Goal: Task Accomplishment & Management: Use online tool/utility

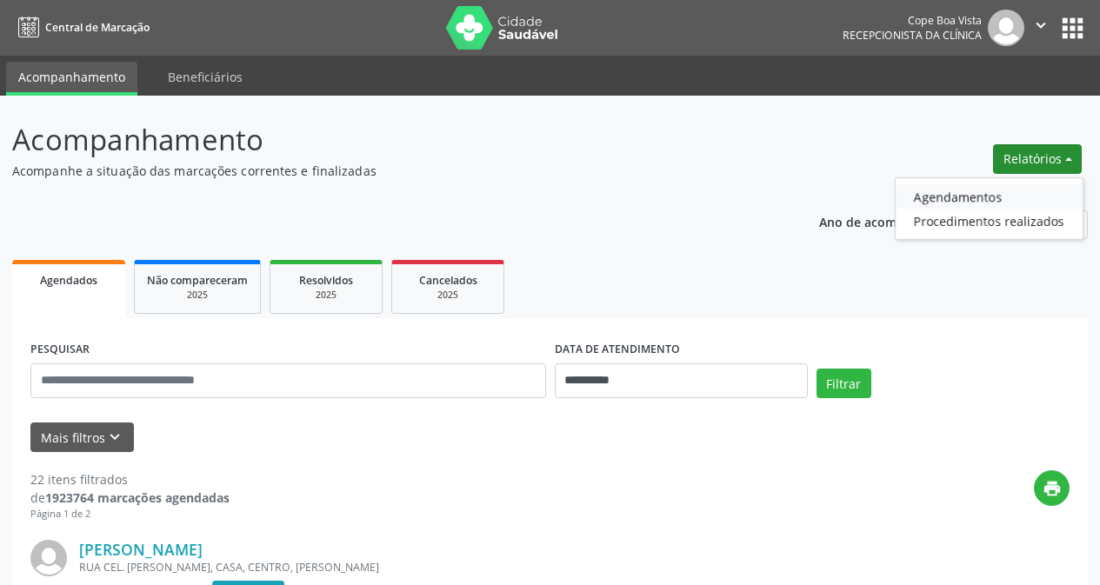
click at [978, 193] on link "Agendamentos" at bounding box center [989, 196] width 187 height 24
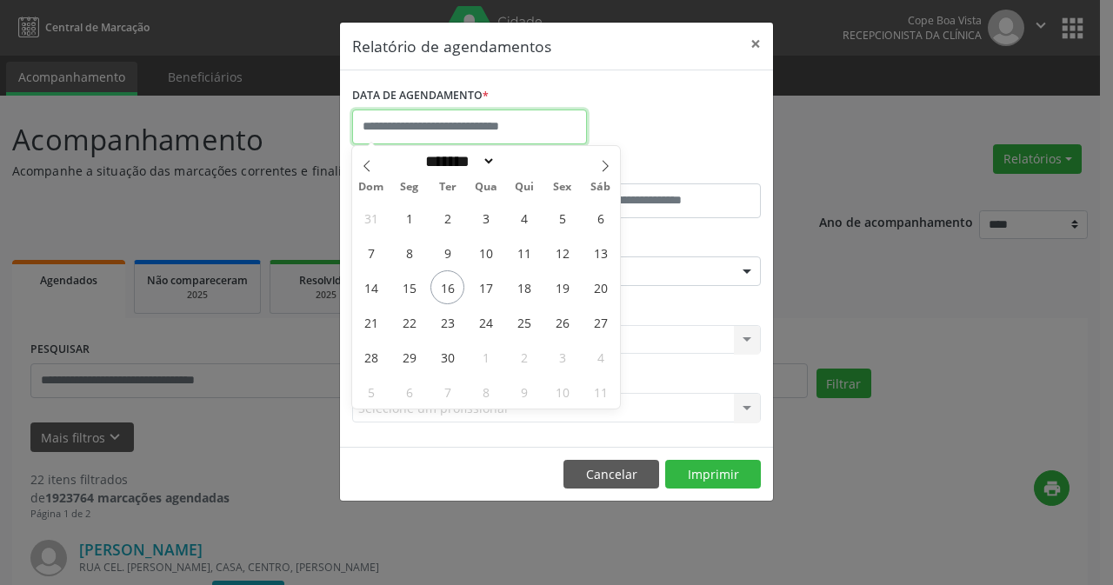
click at [553, 139] on input "text" at bounding box center [469, 127] width 235 height 35
click at [478, 288] on span "17" at bounding box center [486, 287] width 34 height 34
type input "**********"
drag, startPoint x: 478, startPoint y: 288, endPoint x: 491, endPoint y: 292, distance: 13.8
click at [479, 288] on span "17" at bounding box center [486, 287] width 34 height 34
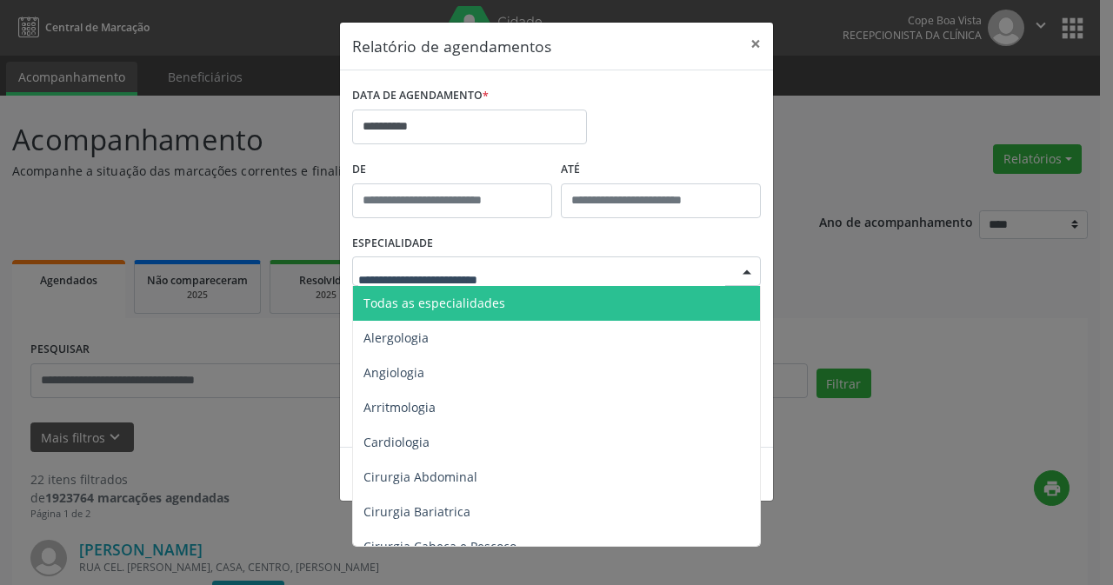
click at [462, 309] on span "Todas as especialidades" at bounding box center [435, 303] width 142 height 17
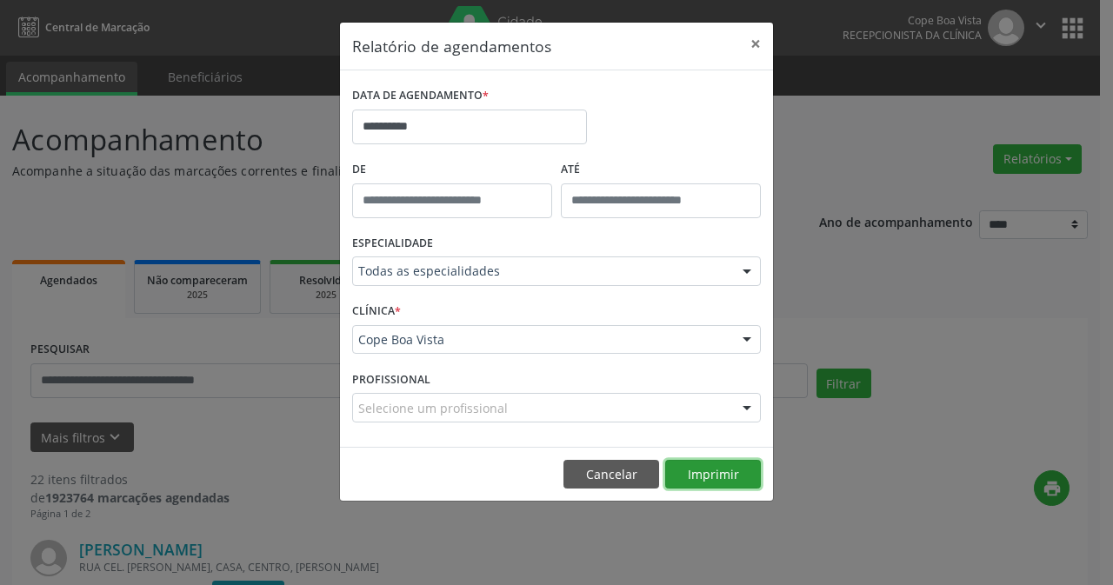
click at [696, 467] on button "Imprimir" at bounding box center [713, 475] width 96 height 30
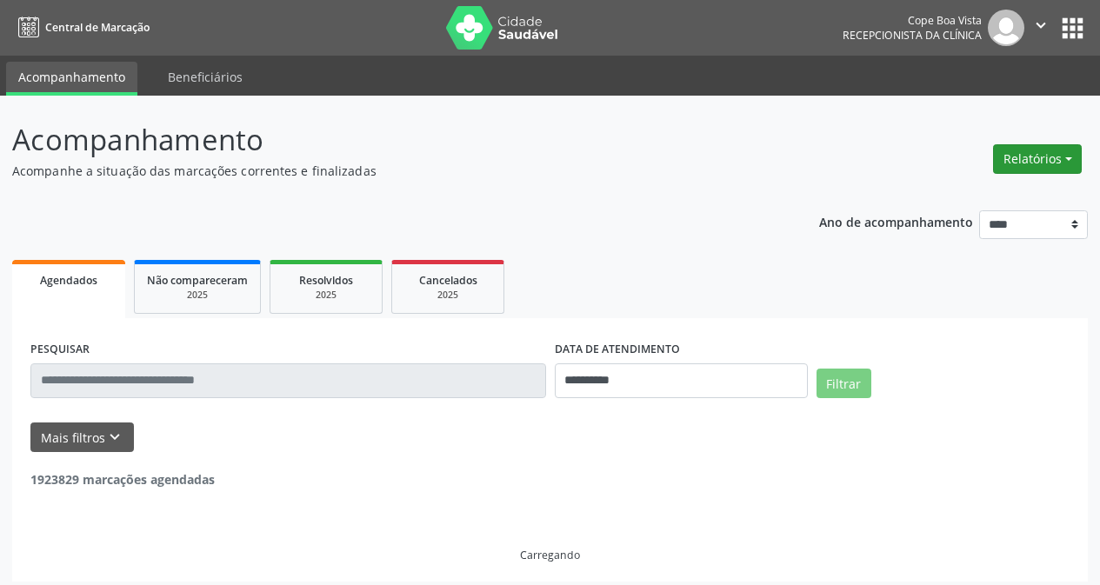
click at [1023, 161] on button "Relatórios" at bounding box center [1037, 159] width 89 height 30
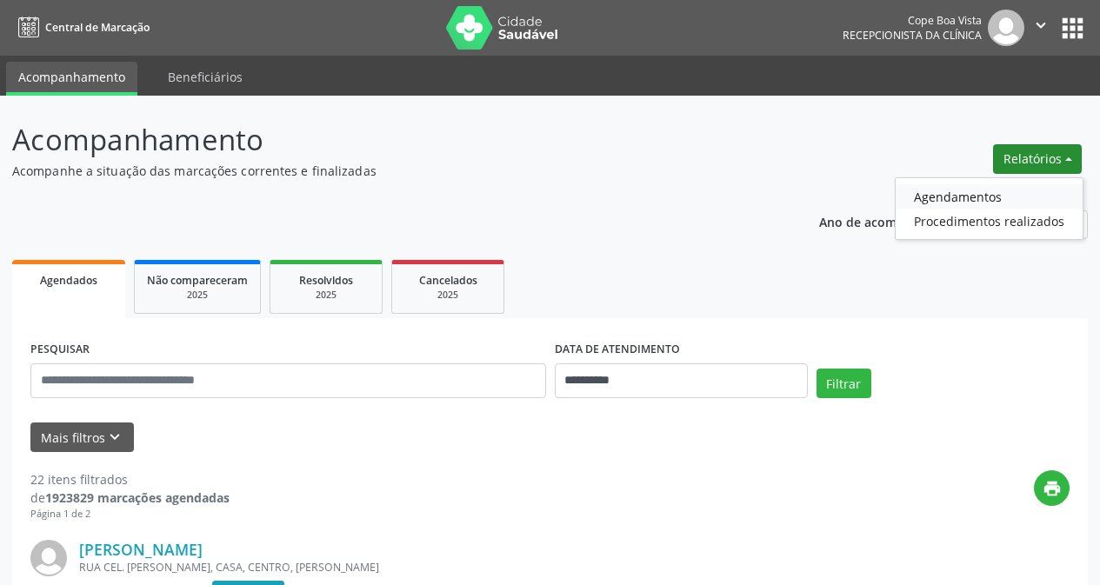
click at [993, 186] on link "Agendamentos" at bounding box center [989, 196] width 187 height 24
select select "*"
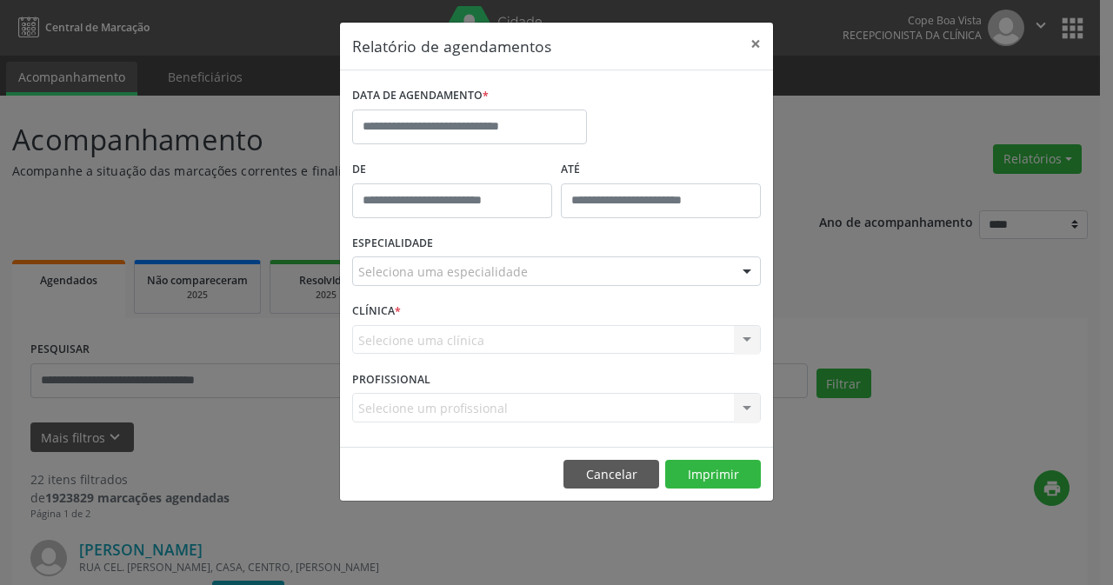
click at [526, 97] on div "DATA DE AGENDAMENTO *" at bounding box center [469, 96] width 235 height 27
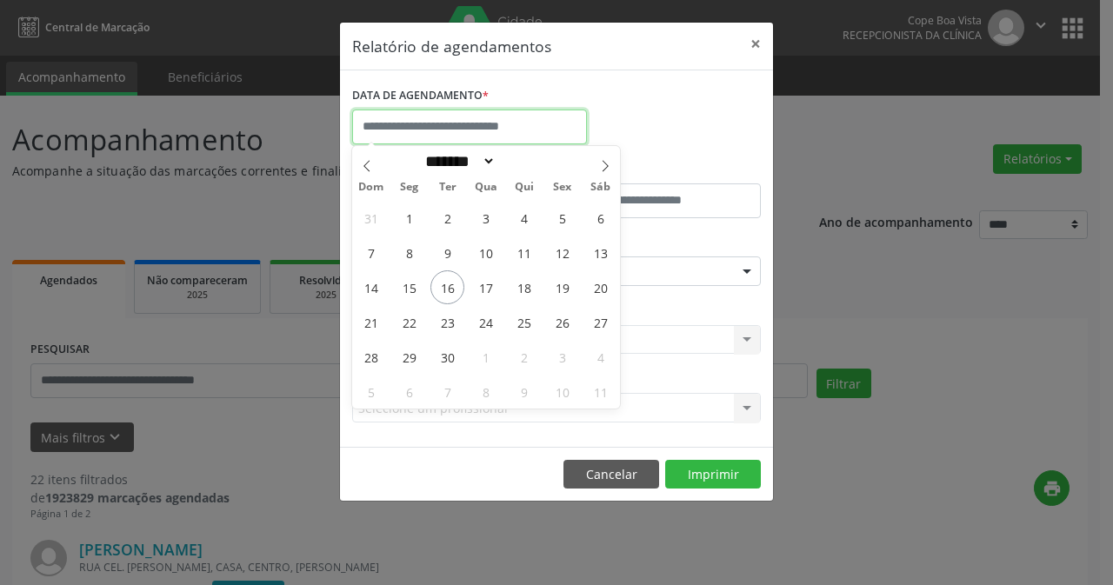
click at [529, 123] on input "text" at bounding box center [469, 127] width 235 height 35
click at [484, 277] on span "17" at bounding box center [486, 287] width 34 height 34
type input "**********"
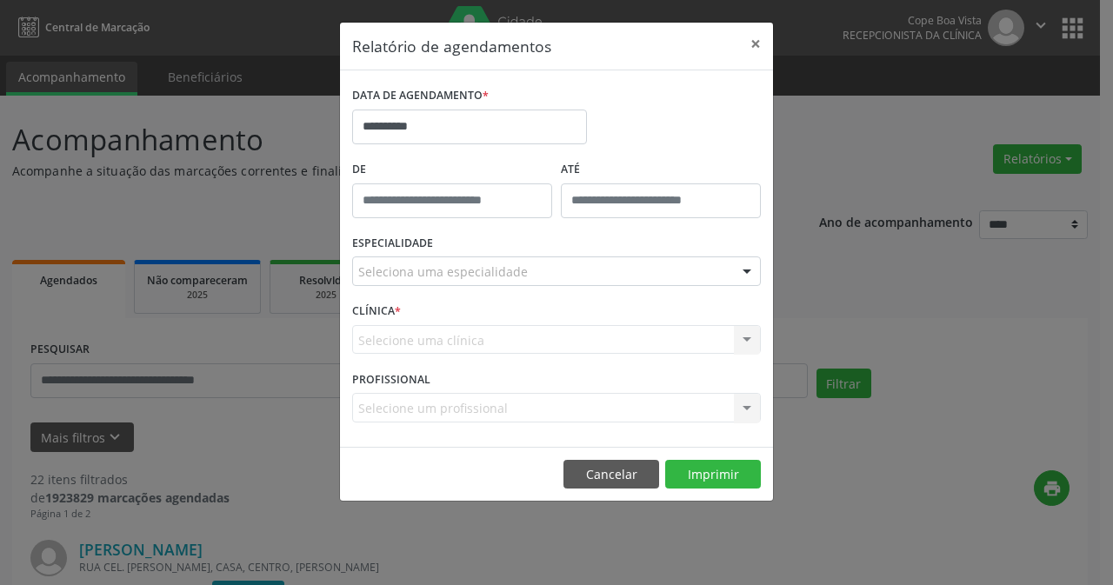
click at [534, 275] on div "Seleciona uma especialidade" at bounding box center [556, 272] width 409 height 30
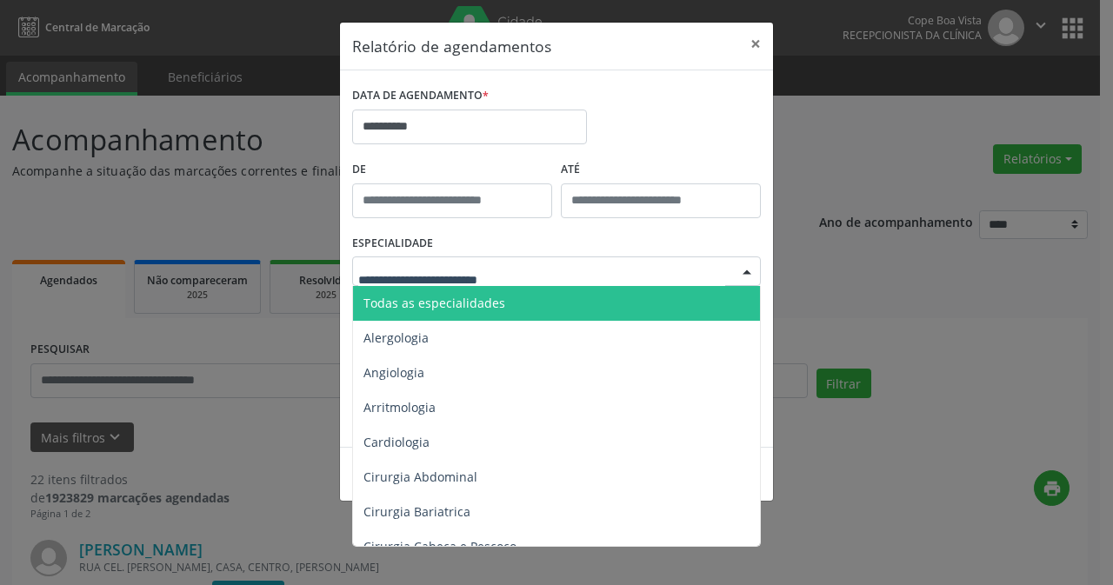
click at [509, 310] on span "Todas as especialidades" at bounding box center [558, 303] width 410 height 35
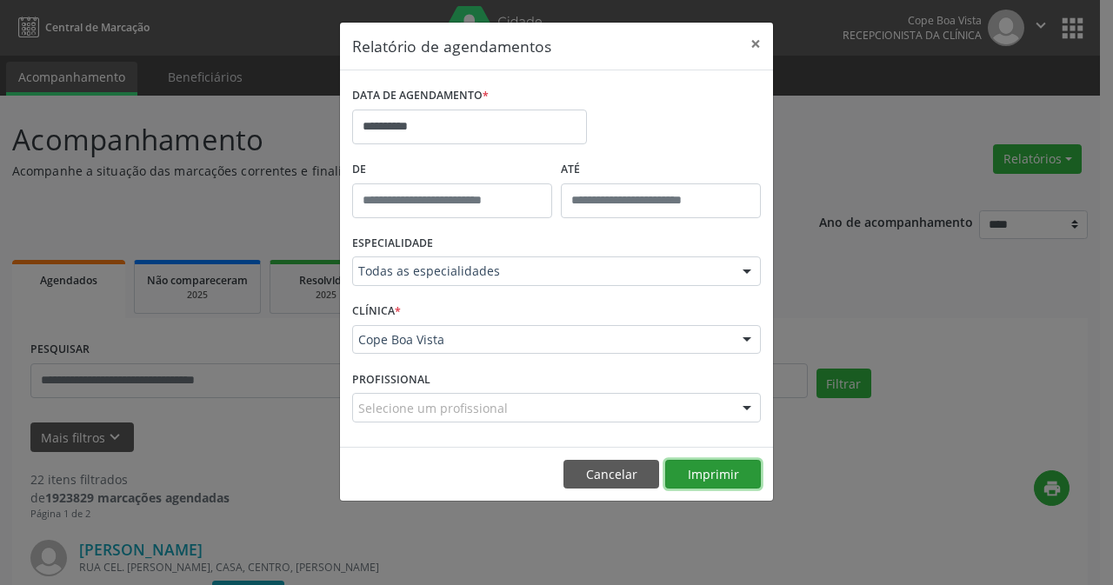
click at [684, 486] on button "Imprimir" at bounding box center [713, 475] width 96 height 30
